Goal: Task Accomplishment & Management: Use online tool/utility

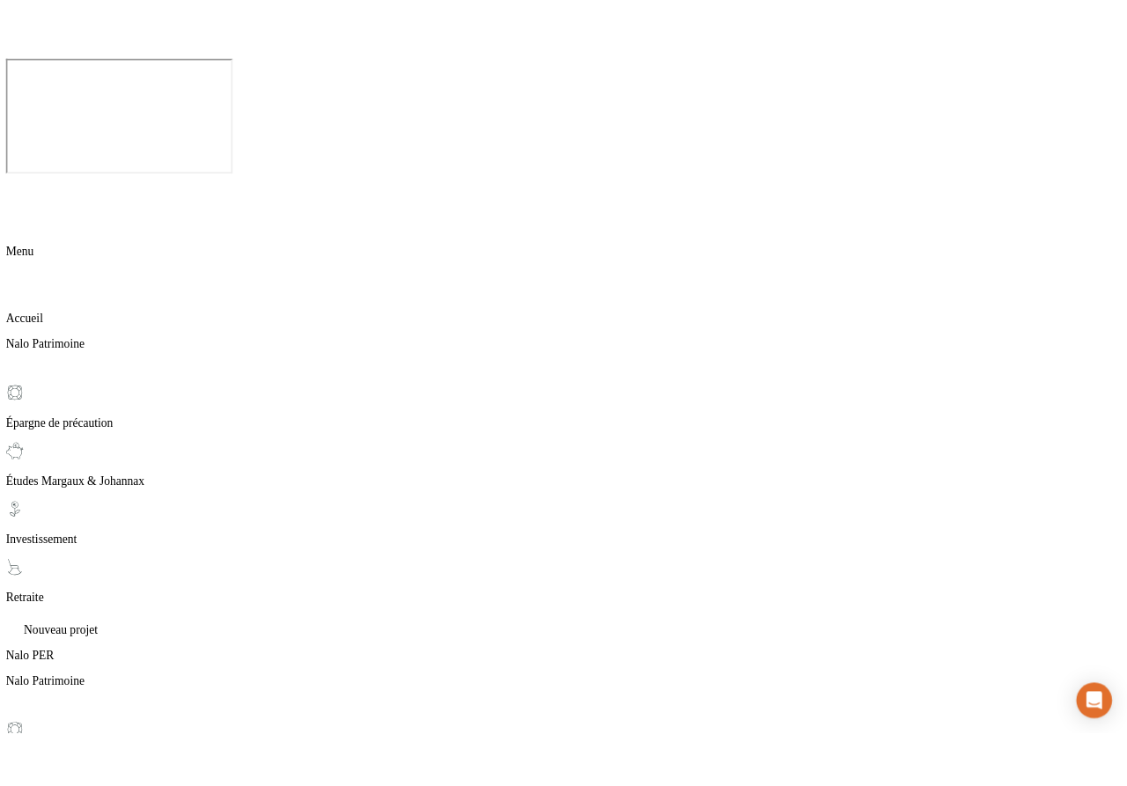
scroll to position [1142, 0]
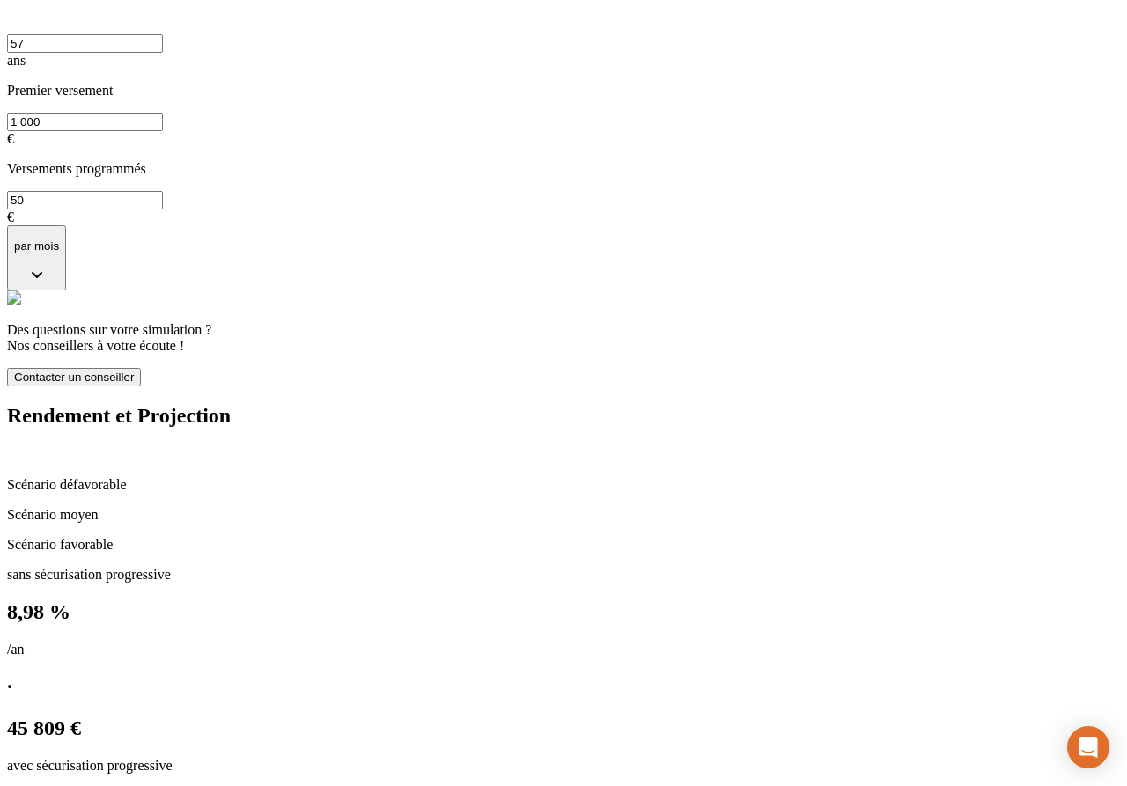
scroll to position [879, 0]
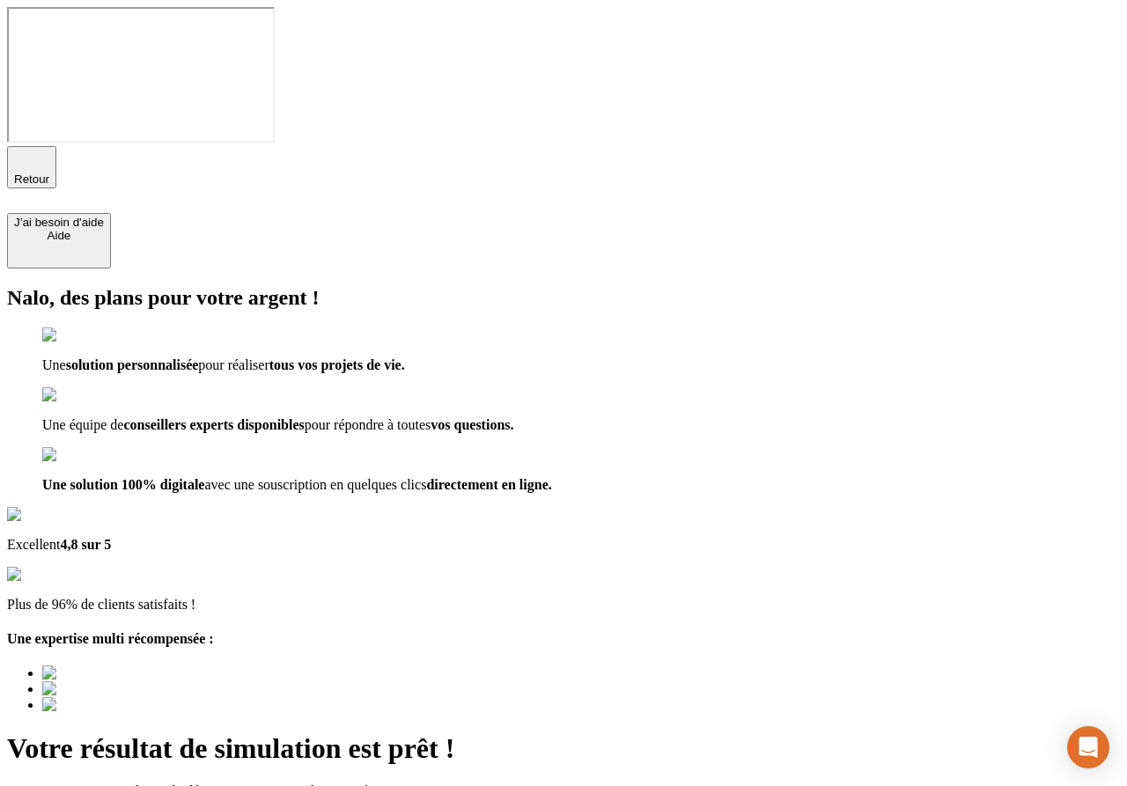
type input "a@[DOMAIN_NAME]"
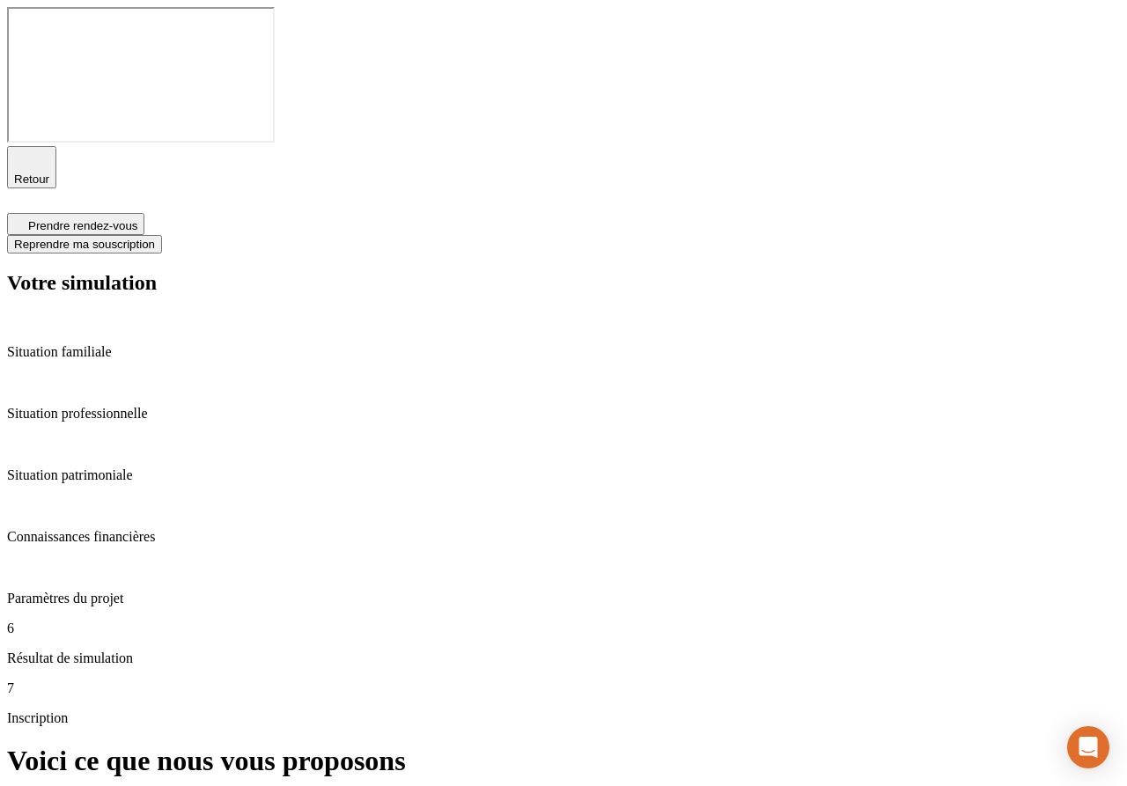
click at [155, 238] on span "Reprendre ma souscription" at bounding box center [84, 244] width 141 height 13
